Goal: Communication & Community: Participate in discussion

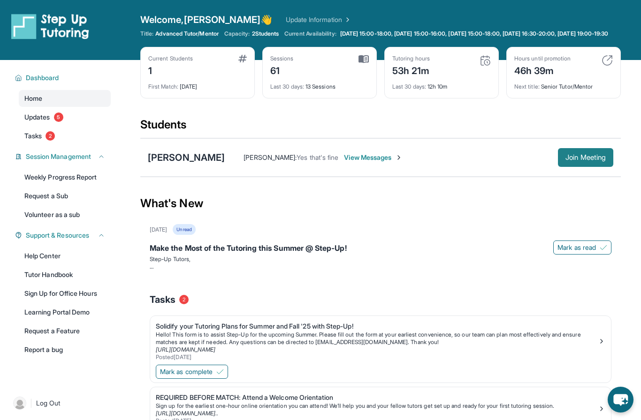
click at [585, 160] on span "Join Meeting" at bounding box center [585, 158] width 40 height 6
click at [574, 176] on div "[PERSON_NAME] [PERSON_NAME] : Yes that's fine View Messages Join Meeting" at bounding box center [380, 157] width 480 height 38
click at [569, 160] on span "Join Meeting" at bounding box center [585, 158] width 40 height 6
